Goal: Task Accomplishment & Management: Complete application form

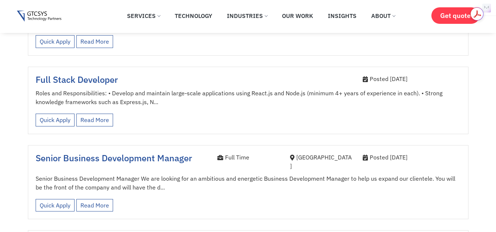
scroll to position [809, 0]
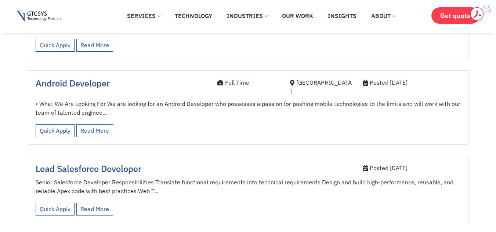
click at [496, 150] on html "Skip to content ✕ Services Application Services Web Application Mobile Applicat…" at bounding box center [248, 6] width 496 height 1907
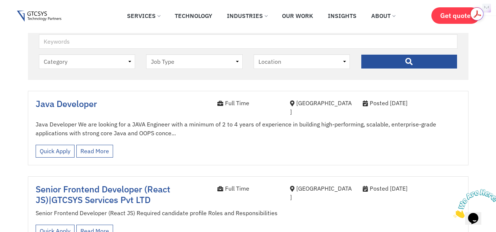
scroll to position [247, 0]
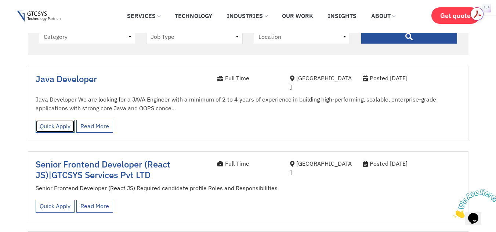
click at [71, 121] on link "Quick Apply" at bounding box center [55, 126] width 39 height 13
click at [54, 121] on link "Quick Apply" at bounding box center [55, 126] width 39 height 13
click at [57, 78] on span "Java Developer" at bounding box center [66, 79] width 61 height 12
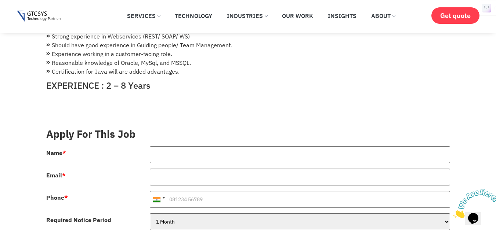
scroll to position [195, 0]
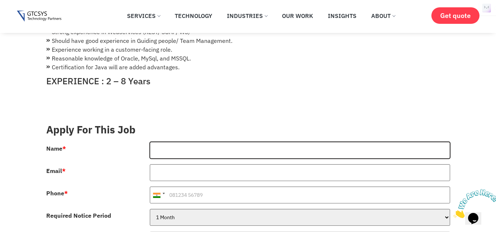
click at [234, 142] on input "Name *" at bounding box center [300, 150] width 300 height 17
type input "PRAKHAR GUPTA"
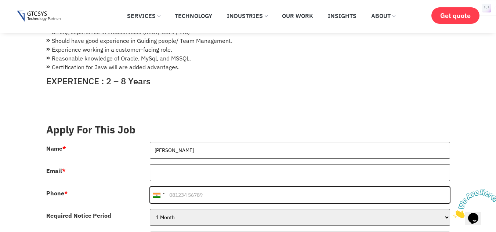
type input "+919759933131"
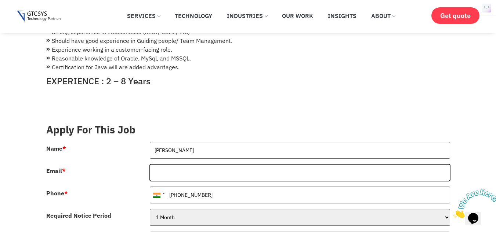
click at [191, 165] on input "Email *" at bounding box center [300, 173] width 300 height 17
type input "P"
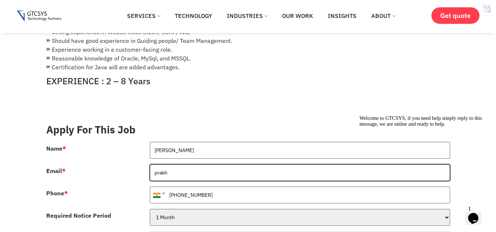
type input "prakh"
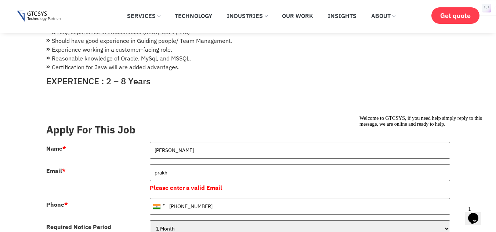
click at [472, 213] on icon "Opens Chat This icon Opens the chat window." at bounding box center [473, 219] width 12 height 12
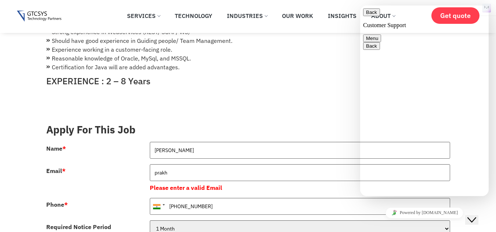
click at [360, 6] on textarea at bounding box center [360, 6] width 0 height 0
type textarea "i want to apply in ur company"
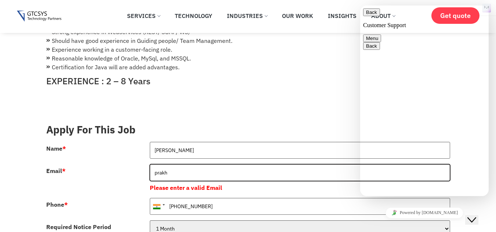
click at [235, 165] on input "prakh" at bounding box center [300, 173] width 300 height 17
click at [221, 165] on input "prakhargupta25794@gmain .com" at bounding box center [300, 173] width 300 height 17
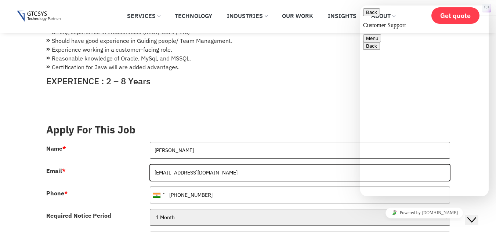
click at [223, 165] on input "prakhargupta25794@gmain.com" at bounding box center [300, 173] width 300 height 17
click at [219, 165] on input "prakhargupta25794@gmain.com" at bounding box center [300, 173] width 300 height 17
drag, startPoint x: 486, startPoint y: 116, endPoint x: 487, endPoint y: 89, distance: 27.5
drag, startPoint x: 487, startPoint y: 89, endPoint x: 487, endPoint y: 74, distance: 14.3
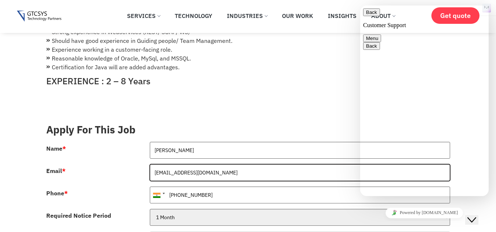
type input "prakhargupta25794@gmail.com"
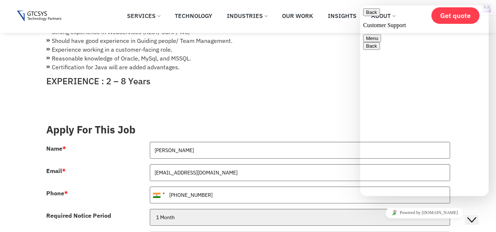
scroll to position [0, 0]
drag, startPoint x: 487, startPoint y: 74, endPoint x: 487, endPoint y: 86, distance: 11.8
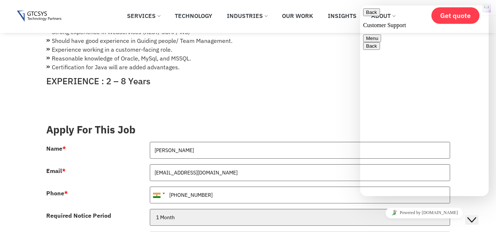
drag, startPoint x: 487, startPoint y: 90, endPoint x: 487, endPoint y: 136, distance: 45.2
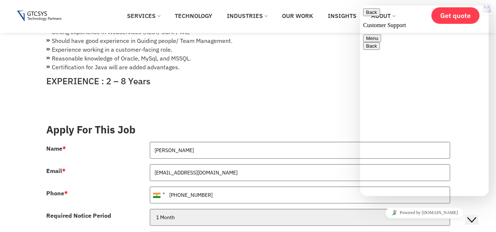
scroll to position [146, 0]
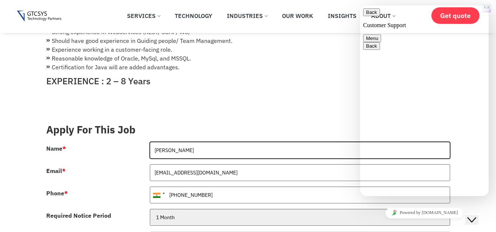
click at [326, 143] on input "PRAKHAR GUPTA" at bounding box center [300, 150] width 300 height 17
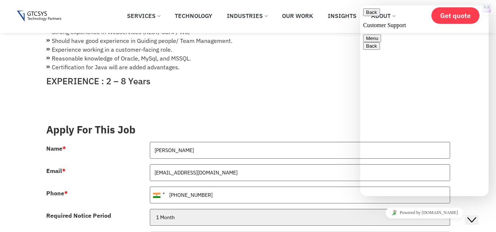
click at [367, 12] on button "Back" at bounding box center [371, 12] width 17 height 8
click at [322, 107] on div at bounding box center [248, 110] width 404 height 15
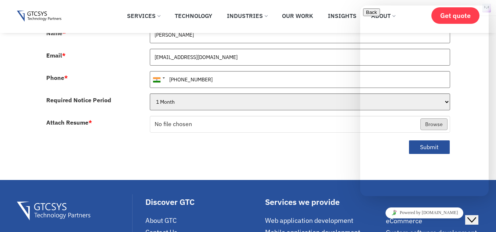
scroll to position [307, 0]
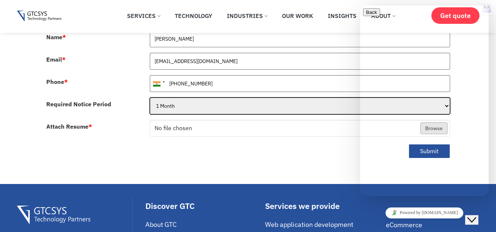
click at [216, 103] on select "1 Month 2 Months 3Months" at bounding box center [300, 106] width 300 height 17
click at [209, 98] on select "1 Month 2 Months 3Months" at bounding box center [300, 106] width 300 height 17
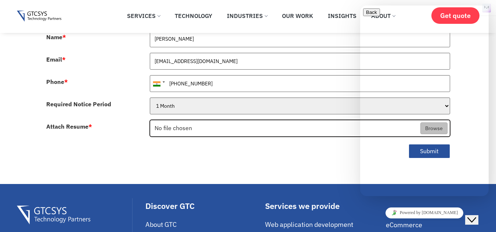
click at [212, 120] on input "Attach Resume *" at bounding box center [300, 128] width 300 height 17
type input "C:\fakepath\Prakhar Resume.pdf"
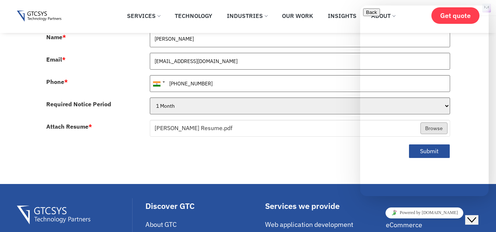
click at [475, 216] on icon "Close Chat This icon closes the chat window." at bounding box center [471, 220] width 9 height 9
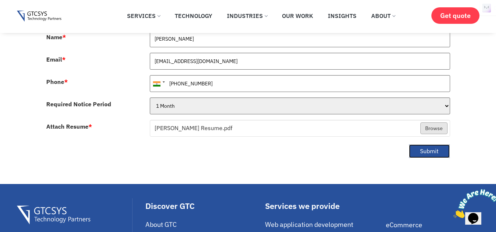
click at [428, 146] on button "Submit" at bounding box center [429, 151] width 41 height 14
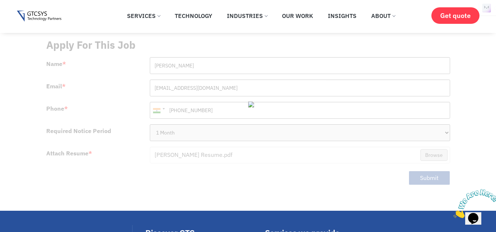
scroll to position [282, 0]
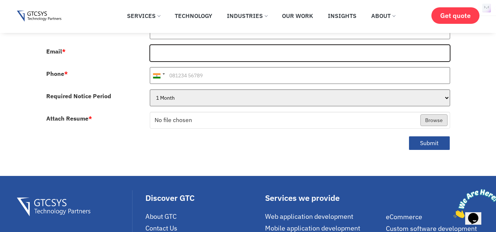
click at [180, 48] on input "Email *" at bounding box center [300, 53] width 300 height 17
type input "prakhargupta25794@gmail.com"
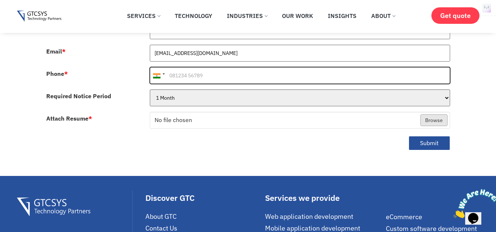
click at [254, 72] on input "Phone *" at bounding box center [300, 75] width 300 height 17
type input "+919759933131"
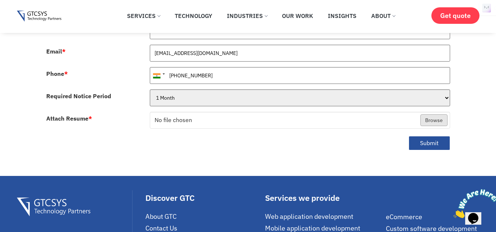
type input "PRAKHAR GUPTA"
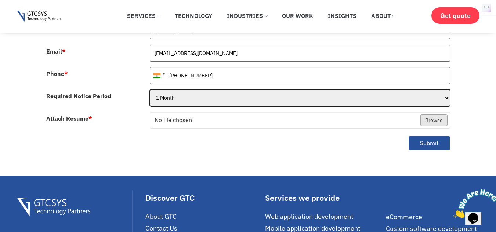
click at [216, 94] on select "1 Month 2 Months 3Months" at bounding box center [300, 98] width 300 height 17
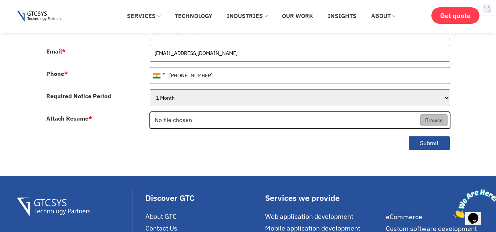
click at [205, 112] on input "Attach Resume *" at bounding box center [300, 120] width 300 height 17
type input "C:\fakepath\Prakhar Resume.pdf"
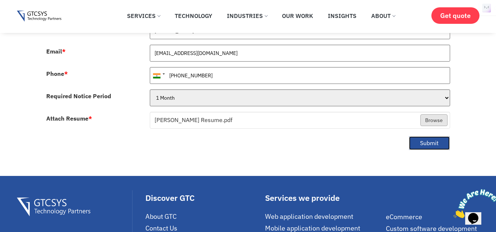
click at [411, 136] on button "Submit" at bounding box center [429, 143] width 41 height 14
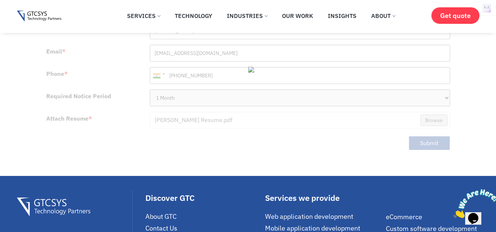
click at [261, 45] on div at bounding box center [248, 78] width 404 height 160
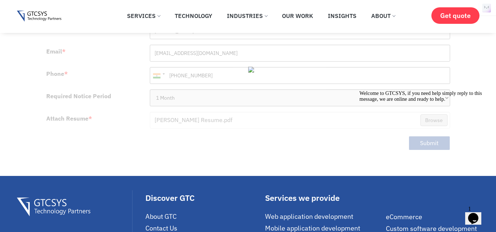
click at [439, 102] on span "Welcome to GTCSYS, if you need help simply reply to this message, we are online…" at bounding box center [421, 96] width 123 height 11
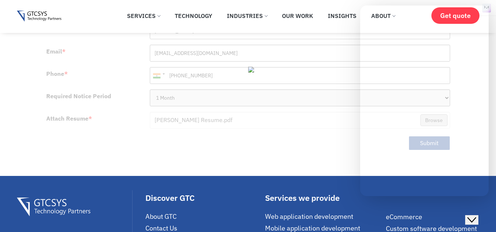
scroll to position [189, 0]
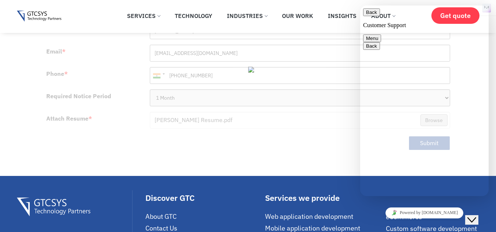
click at [360, 6] on textarea at bounding box center [360, 6] width 0 height 0
type textarea "ok"
type textarea "i m trying to apply java developer posr"
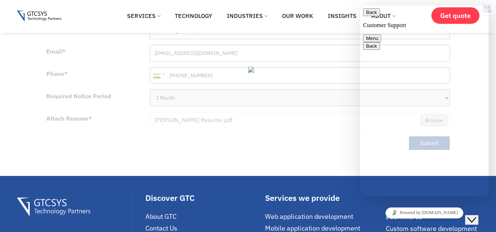
type textarea "but it is not submitting"
drag, startPoint x: 487, startPoint y: 151, endPoint x: 485, endPoint y: 64, distance: 86.7
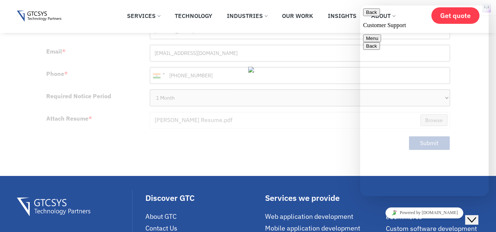
drag, startPoint x: 487, startPoint y: 67, endPoint x: 469, endPoint y: 143, distance: 77.8
drag, startPoint x: 417, startPoint y: 108, endPoint x: 409, endPoint y: 110, distance: 8.0
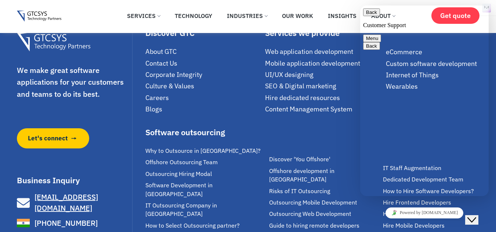
type input "PRAKHAR GUPTA"
type input "prakhargupta25794@gmail.com"
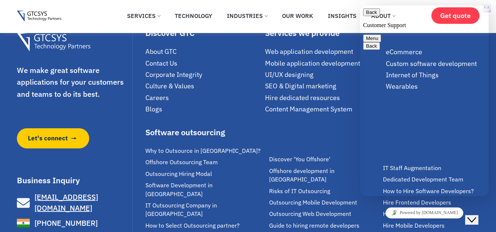
drag, startPoint x: 486, startPoint y: 134, endPoint x: 486, endPoint y: 118, distance: 16.2
type input "919759933131"
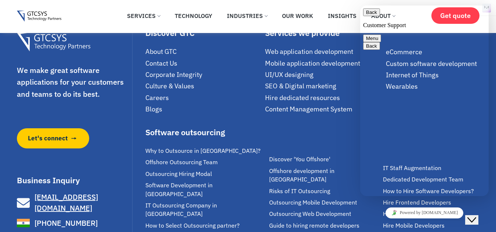
drag, startPoint x: 487, startPoint y: 115, endPoint x: 487, endPoint y: 130, distance: 15.4
drag, startPoint x: 397, startPoint y: 101, endPoint x: 405, endPoint y: 113, distance: 14.1
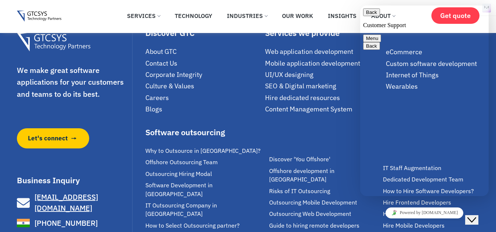
drag, startPoint x: 394, startPoint y: 101, endPoint x: 487, endPoint y: 126, distance: 95.7
copy div "i m trying to apply java developer posr 11:54 but it is not submitting Customer…"
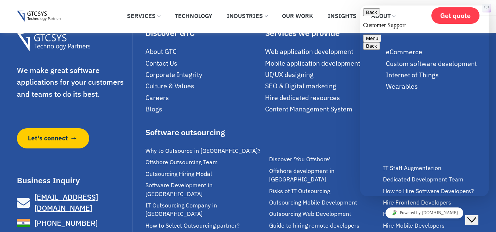
paste textarea "i m trying to apply java developer posr 11:54 but it is not submitting Agent pr…"
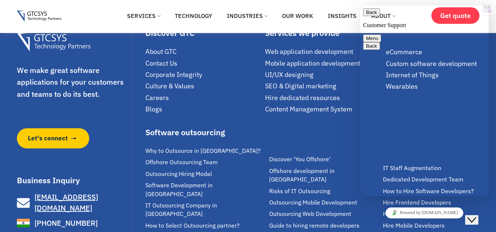
scroll to position [0, 0]
type textarea "i m trying to apply java developer post but it is not submittng."
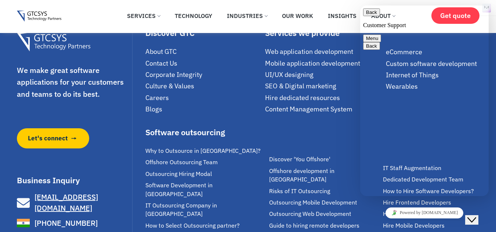
scroll to position [386, 0]
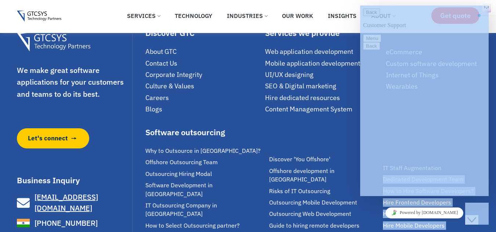
drag, startPoint x: 849, startPoint y: 137, endPoint x: 483, endPoint y: 105, distance: 367.5
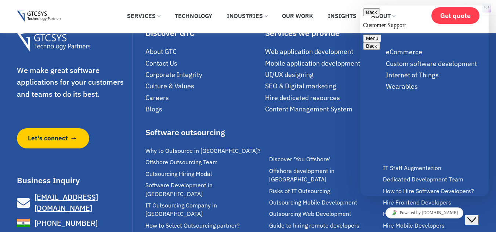
click at [201, 105] on link "Blogs" at bounding box center [203, 109] width 116 height 8
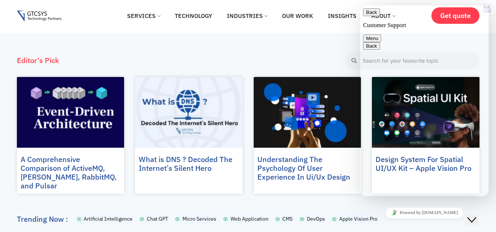
scroll to position [110, 0]
click at [396, 184] on p "Reconnecting" at bounding box center [424, 181] width 117 height 7
